Goal: Information Seeking & Learning: Learn about a topic

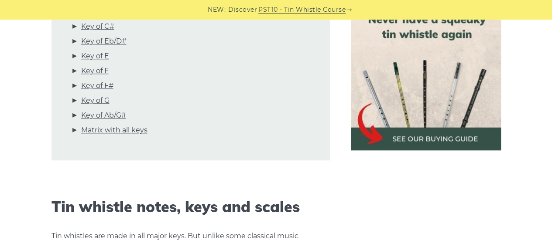
scroll to position [210, 0]
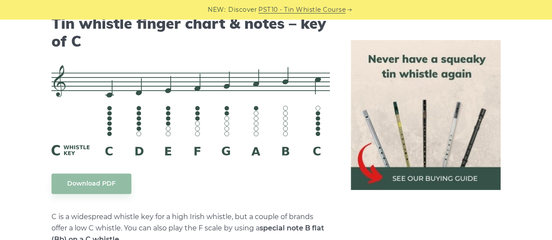
scroll to position [2413, 0]
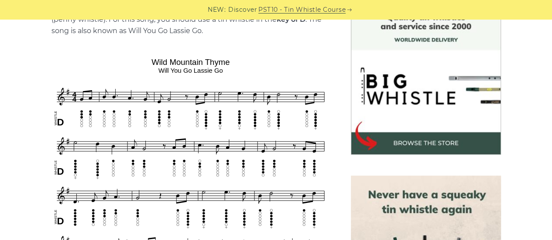
scroll to position [280, 0]
